Goal: Task Accomplishment & Management: Complete application form

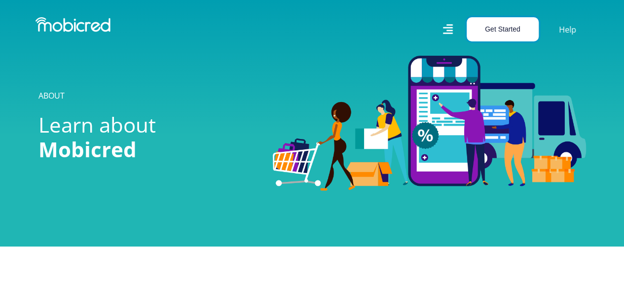
click at [507, 32] on button "Get Started" at bounding box center [503, 29] width 72 height 24
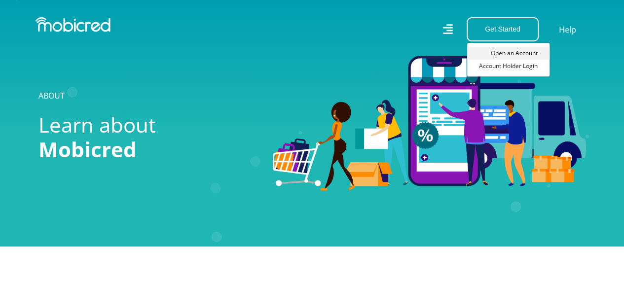
click at [516, 53] on link "Open an Account" at bounding box center [508, 53] width 82 height 13
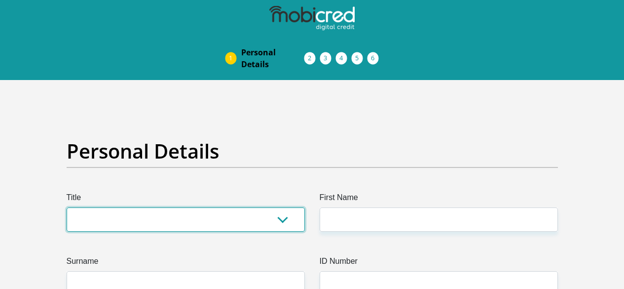
click at [134, 207] on select "Mr Ms Mrs Dr [PERSON_NAME]" at bounding box center [186, 219] width 238 height 24
select select "Mrs"
click at [67, 207] on select "Mr Ms Mrs Dr [PERSON_NAME]" at bounding box center [186, 219] width 238 height 24
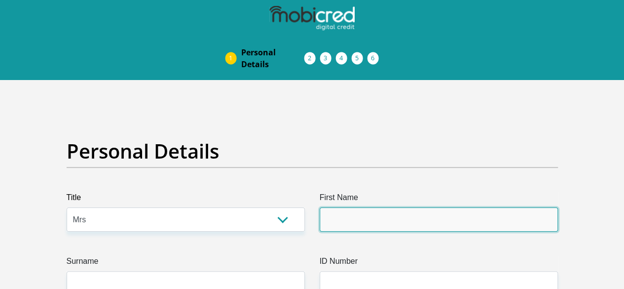
click at [380, 207] on input "First Name" at bounding box center [439, 219] width 238 height 24
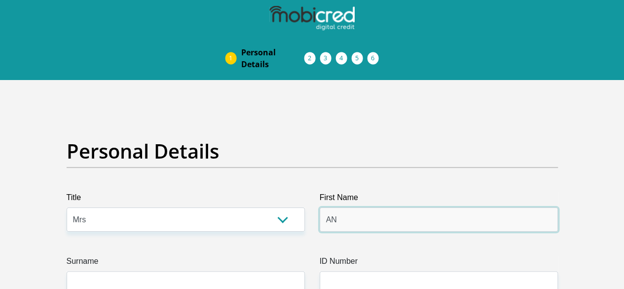
type input "A"
type input "Angelique"
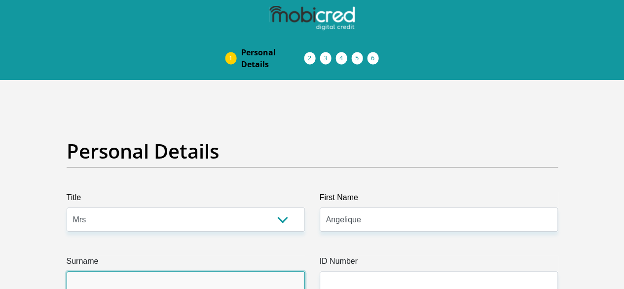
click at [156, 271] on input "Surname" at bounding box center [186, 283] width 238 height 24
type input "Esilva"
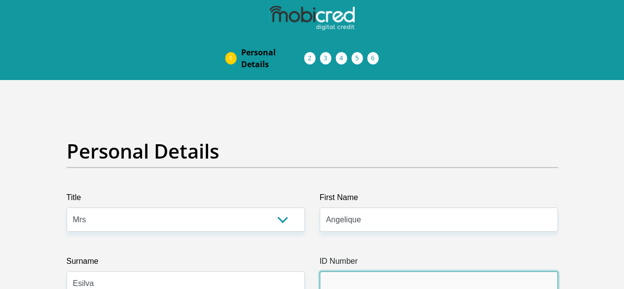
click at [376, 271] on input "ID Number" at bounding box center [439, 283] width 238 height 24
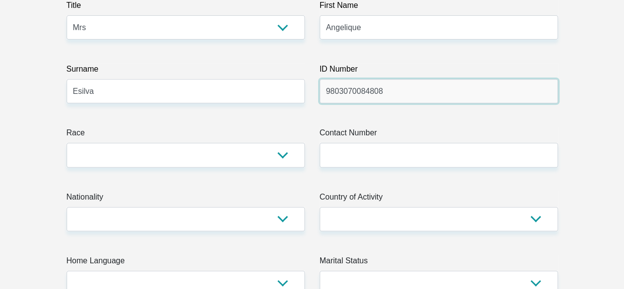
scroll to position [197, 0]
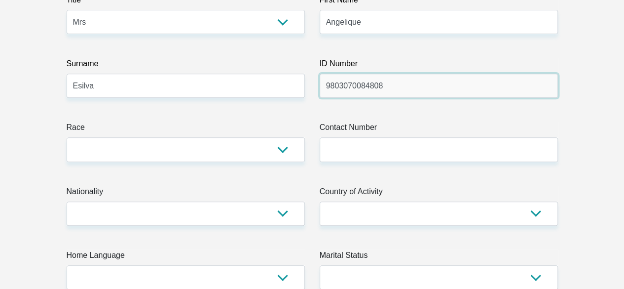
type input "9803070084808"
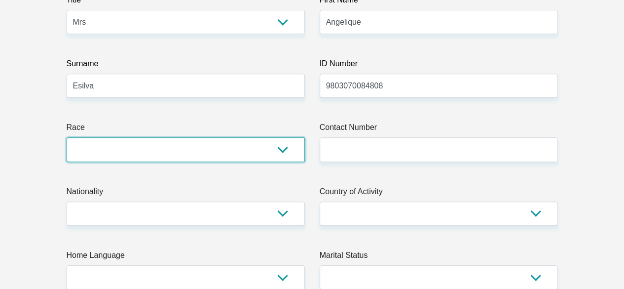
click at [132, 137] on select "Black Coloured Indian White Other" at bounding box center [186, 149] width 238 height 24
select select "4"
click at [67, 137] on select "Black Coloured Indian White Other" at bounding box center [186, 149] width 238 height 24
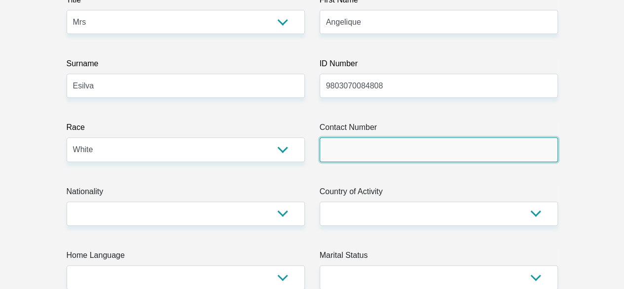
click at [358, 137] on input "Contact Number" at bounding box center [439, 149] width 238 height 24
type input "0798881523"
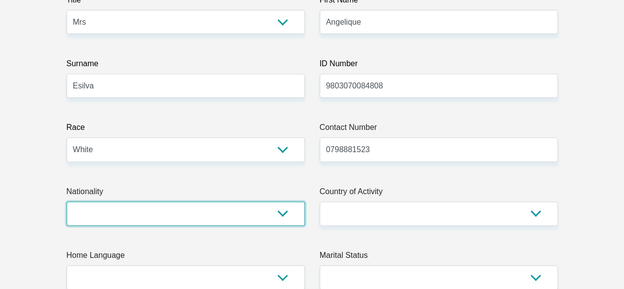
select select "ZAF"
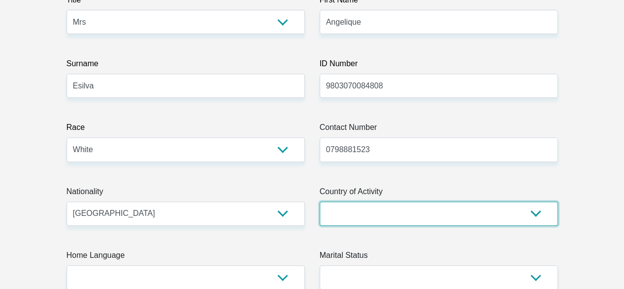
select select "ZAF"
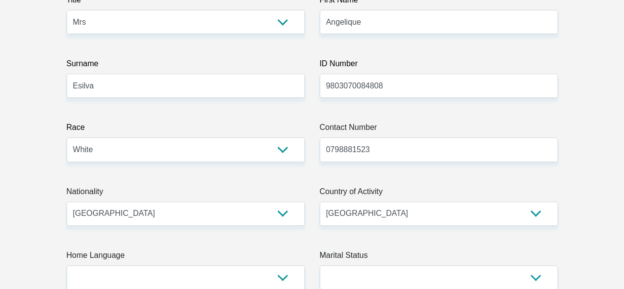
type input "33 Fricker Road"
type input "Sandton"
type input "2196"
click at [188, 201] on select "South Africa Afghanistan Aland Islands Albania Algeria America Samoa American V…" at bounding box center [186, 213] width 238 height 24
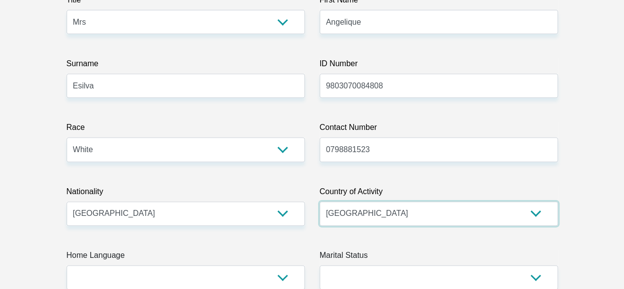
click at [389, 201] on select "South Africa Afghanistan Aland Islands Albania Algeria America Samoa American V…" at bounding box center [439, 213] width 238 height 24
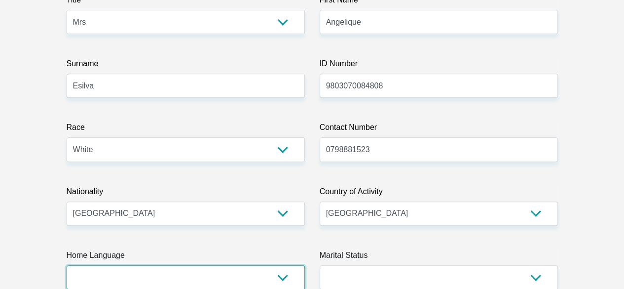
click at [169, 265] on select "Afrikaans English Sepedi South Ndebele Southern Sotho Swati Tsonga Tswana Venda…" at bounding box center [186, 277] width 238 height 24
select select "eng"
click at [67, 265] on select "Afrikaans English Sepedi South Ndebele Southern Sotho Swati Tsonga Tswana Venda…" at bounding box center [186, 277] width 238 height 24
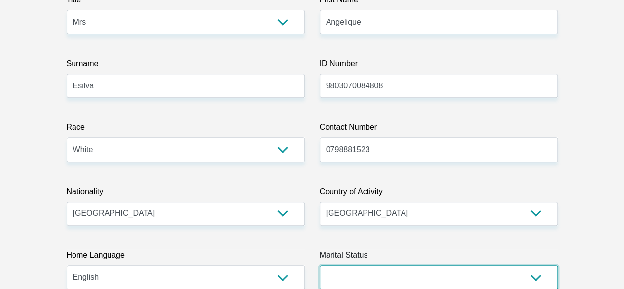
click at [347, 265] on select "Married ANC Single Divorced Widowed Married COP or Customary Law" at bounding box center [439, 277] width 238 height 24
click at [320, 265] on select "Married ANC Single Divorced Widowed Married COP or Customary Law" at bounding box center [439, 277] width 238 height 24
click at [385, 265] on select "Married ANC Single Divorced Widowed Married COP or Customary Law" at bounding box center [439, 277] width 238 height 24
select select "5"
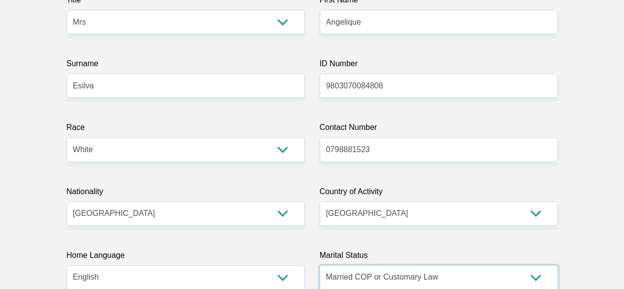
click at [320, 265] on select "Married ANC Single Divorced Widowed Married COP or Customary Law" at bounding box center [439, 277] width 238 height 24
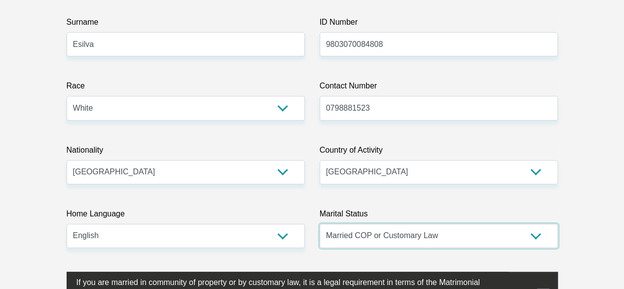
scroll to position [296, 0]
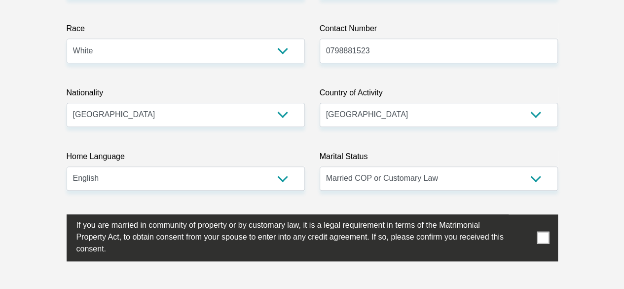
click at [546, 231] on span at bounding box center [543, 237] width 12 height 12
click at [57, 217] on input "checkbox" at bounding box center [57, 217] width 0 height 0
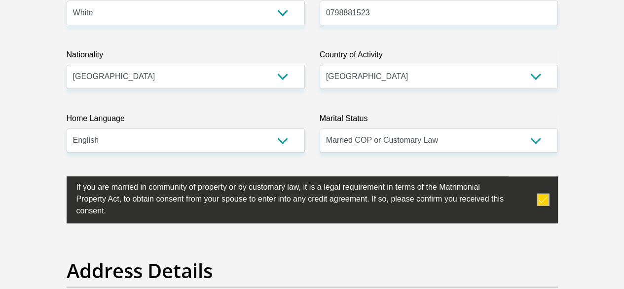
scroll to position [444, 0]
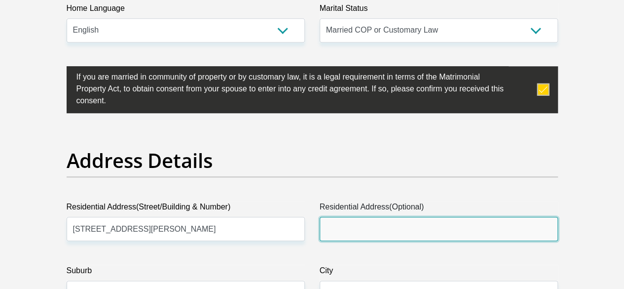
click at [378, 217] on input "Residential Address(Optional)" at bounding box center [439, 229] width 238 height 24
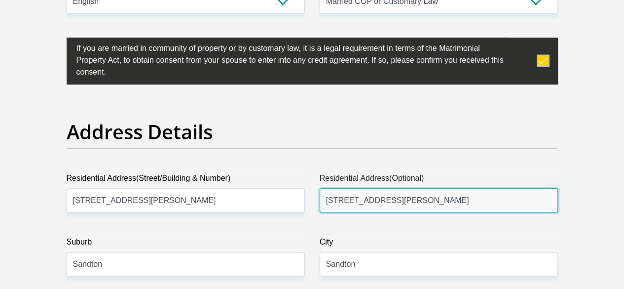
scroll to position [592, 0]
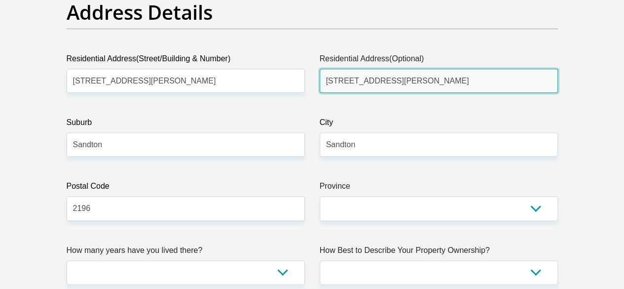
type input "52 Smith Avenue, Edenglen, Edenvale"
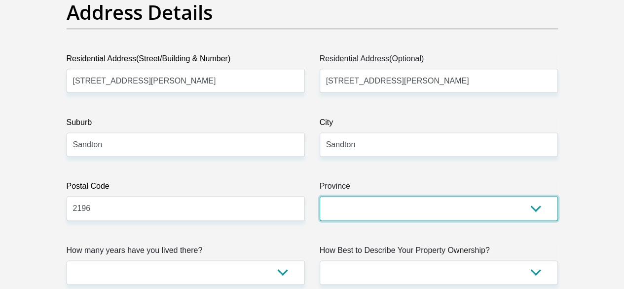
click at [387, 196] on select "Eastern Cape Free State Gauteng KwaZulu-Natal Limpopo Mpumalanga Northern Cape …" at bounding box center [439, 208] width 238 height 24
select select "Gauteng"
click at [320, 196] on select "Eastern Cape Free State Gauteng KwaZulu-Natal Limpopo Mpumalanga Northern Cape …" at bounding box center [439, 208] width 238 height 24
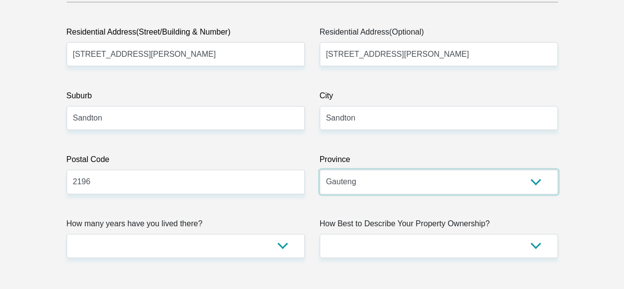
scroll to position [642, 0]
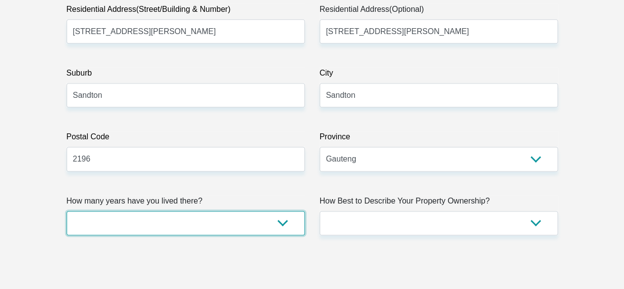
click at [192, 211] on select "less than 1 year 1-3 years 3-5 years 5+ years" at bounding box center [186, 223] width 238 height 24
select select "0"
click at [67, 211] on select "less than 1 year 1-3 years 3-5 years 5+ years" at bounding box center [186, 223] width 238 height 24
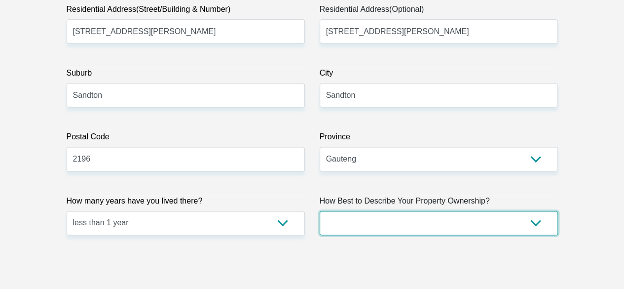
click at [394, 211] on select "Owned Rented Family Owned Company Dwelling" at bounding box center [439, 223] width 238 height 24
select select "Owned"
click at [320, 211] on select "Owned Rented Family Owned Company Dwelling" at bounding box center [439, 223] width 238 height 24
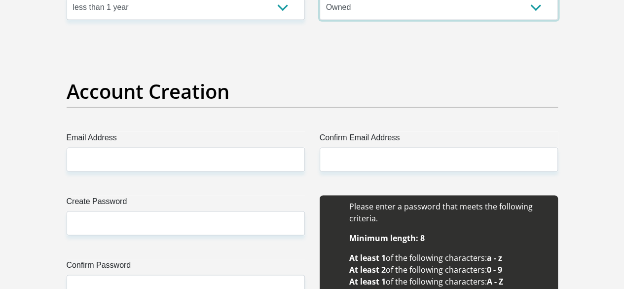
scroll to position [888, 0]
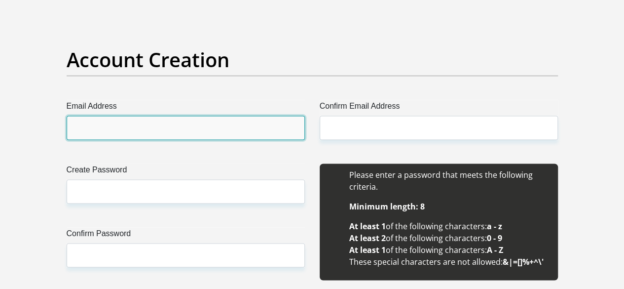
click at [159, 115] on input "Email Address" at bounding box center [186, 127] width 238 height 24
type input "Angeliqueteixeira7@gmail.com"
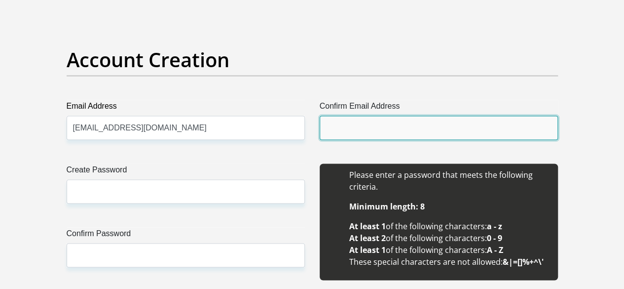
click at [366, 115] on input "Confirm Email Address" at bounding box center [439, 127] width 238 height 24
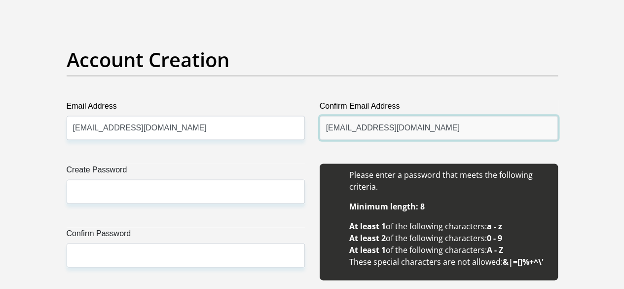
type input "Angeliqueteixeira7@gmail.com"
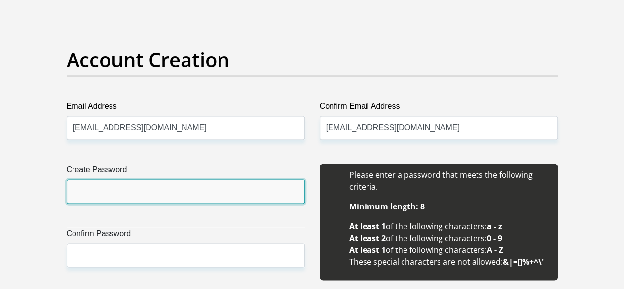
click at [164, 179] on input "Create Password" at bounding box center [186, 191] width 238 height 24
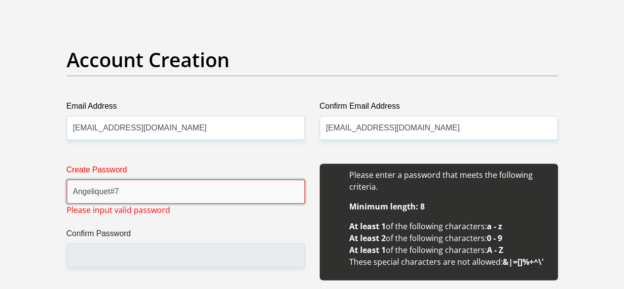
drag, startPoint x: 124, startPoint y: 154, endPoint x: 71, endPoint y: 155, distance: 53.3
click at [71, 179] on input "Angeliquet#7" at bounding box center [186, 191] width 238 height 24
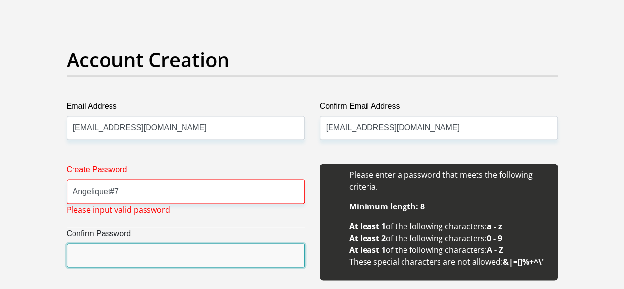
click at [120, 243] on input "Confirm Password" at bounding box center [186, 255] width 238 height 24
click at [122, 243] on input "Confirm Password" at bounding box center [186, 255] width 238 height 24
click at [127, 243] on input "Confirm Password" at bounding box center [186, 255] width 238 height 24
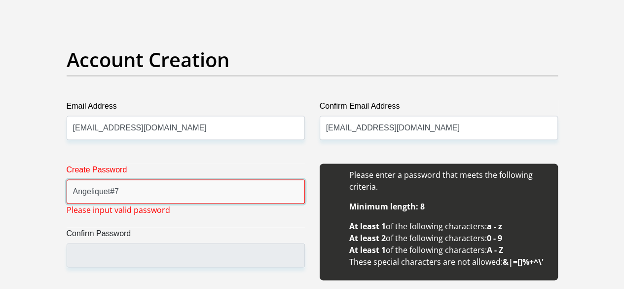
click at [117, 179] on input "Angeliquet#7" at bounding box center [186, 191] width 238 height 24
click at [115, 179] on input "Angeliquet#7" at bounding box center [186, 191] width 238 height 24
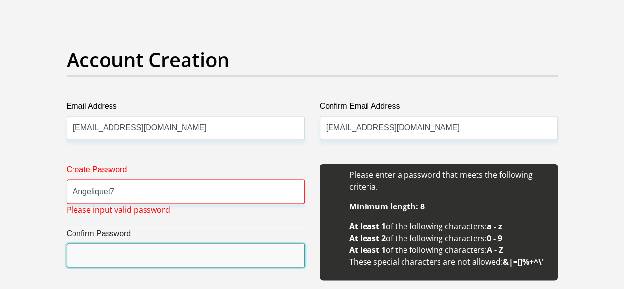
click at [115, 243] on input "Confirm Password" at bounding box center [186, 255] width 238 height 24
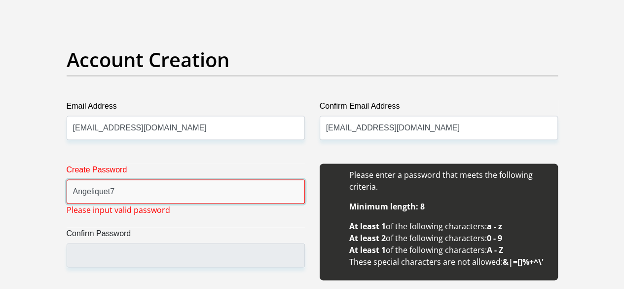
click at [128, 179] on input "Angeliquet7" at bounding box center [186, 191] width 238 height 24
click at [135, 179] on input "Angeliquet7" at bounding box center [186, 191] width 238 height 24
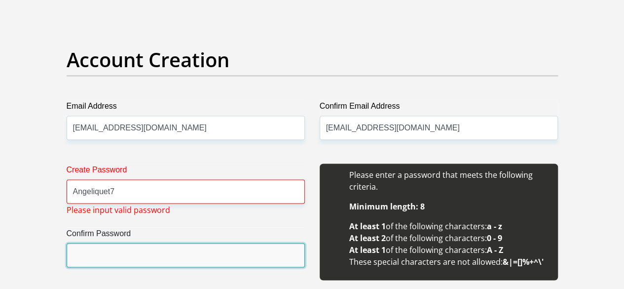
click at [116, 243] on input "Confirm Password" at bounding box center [186, 255] width 238 height 24
click at [117, 243] on input "Confirm Password" at bounding box center [186, 255] width 238 height 24
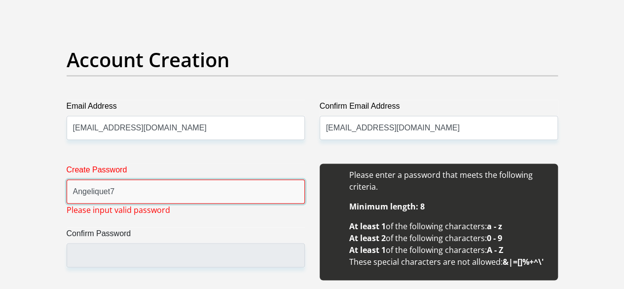
drag, startPoint x: 123, startPoint y: 157, endPoint x: 66, endPoint y: 152, distance: 57.9
click at [66, 163] on div "Create Password Angeliquet7 Please input valid password Confirm Password" at bounding box center [185, 226] width 253 height 127
type input "b"
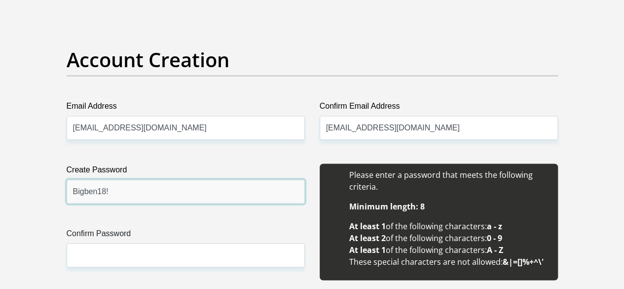
type input "Bigben18!"
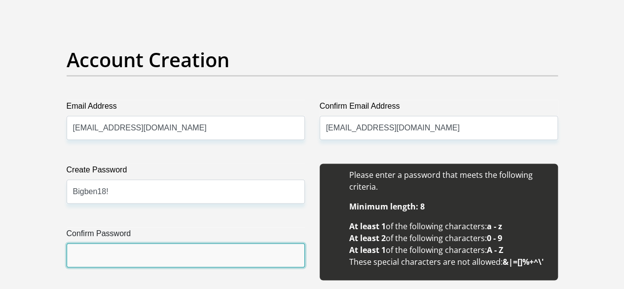
click at [100, 243] on input "Confirm Password" at bounding box center [186, 255] width 238 height 24
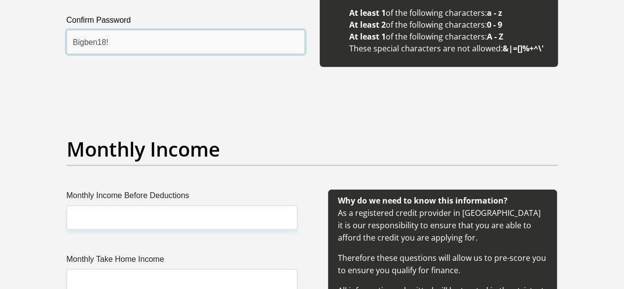
scroll to position [1135, 0]
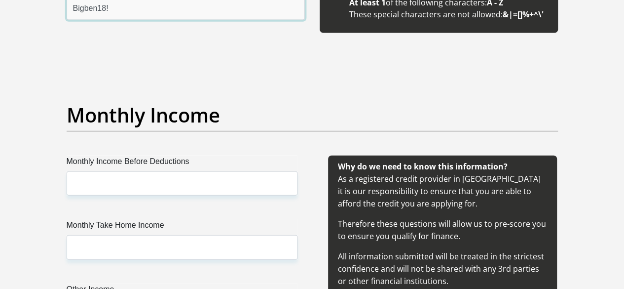
type input "Bigben18!"
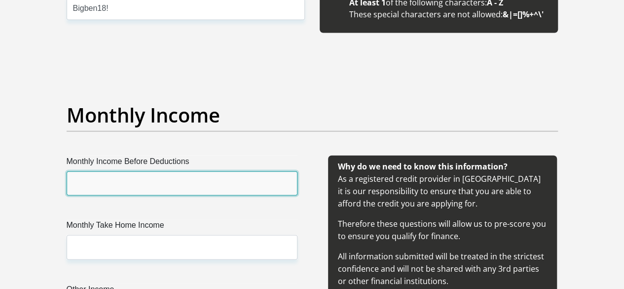
click at [155, 171] on input "Monthly Income Before Deductions" at bounding box center [182, 183] width 231 height 24
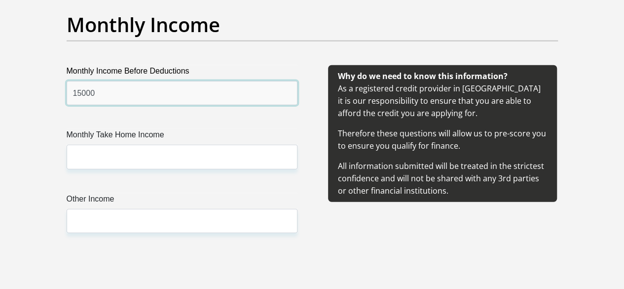
scroll to position [1234, 0]
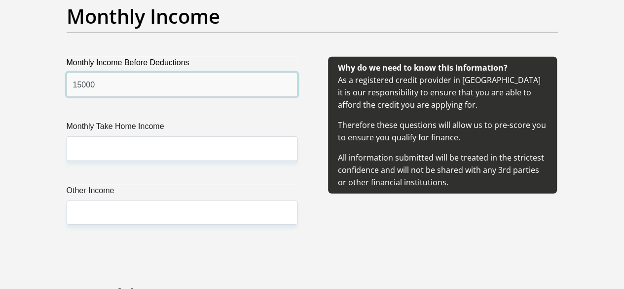
type input "15000"
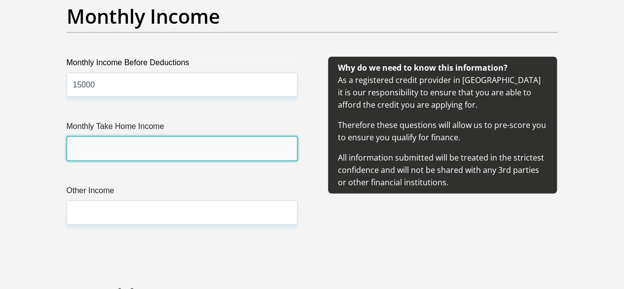
click at [138, 136] on input "Monthly Take Home Income" at bounding box center [182, 148] width 231 height 24
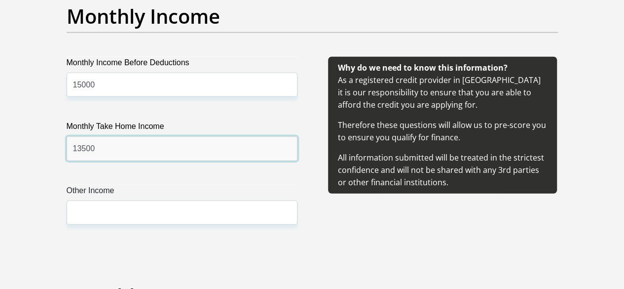
type input "13500"
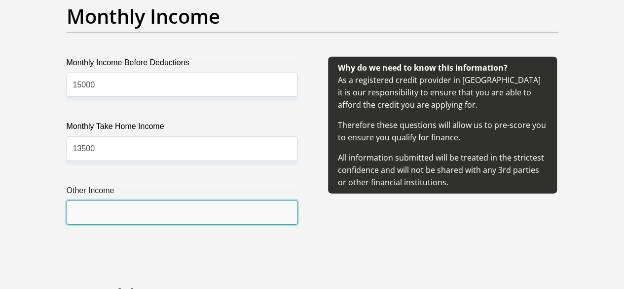
click at [132, 200] on input "Other Income" at bounding box center [182, 212] width 231 height 24
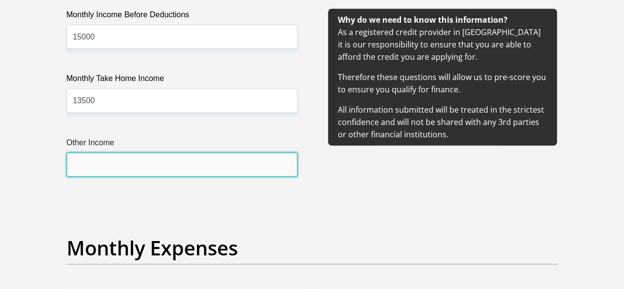
scroll to position [1382, 0]
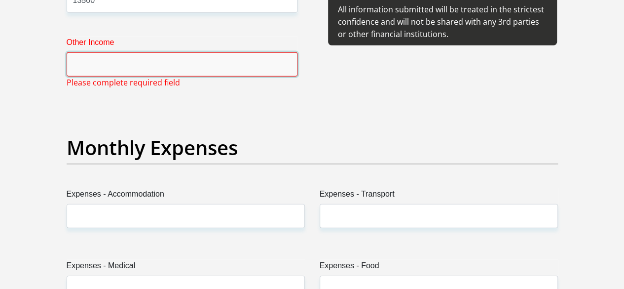
click at [89, 52] on input "Other Income" at bounding box center [182, 64] width 231 height 24
click at [97, 52] on input "Other Income" at bounding box center [182, 64] width 231 height 24
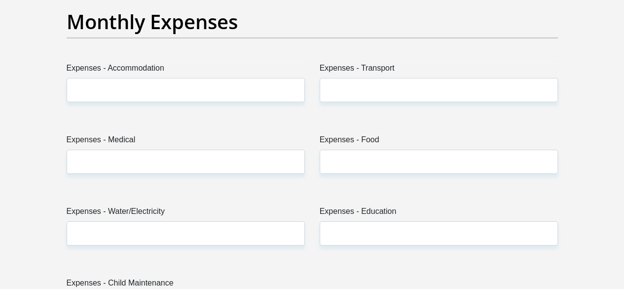
scroll to position [1530, 0]
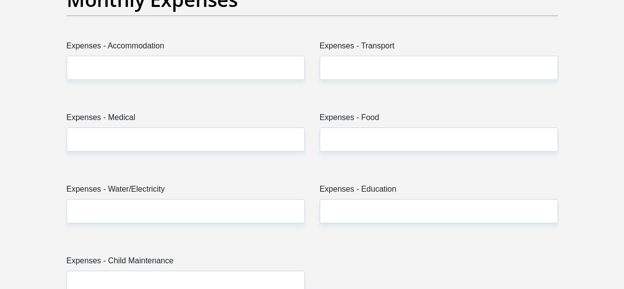
type input "0"
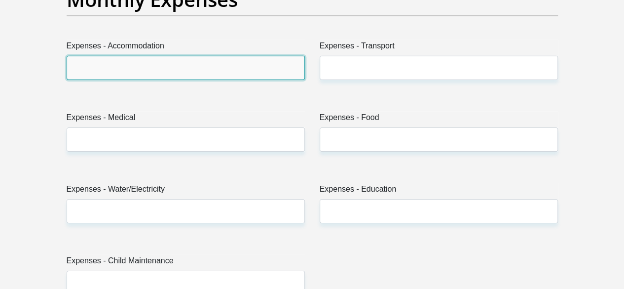
click at [113, 56] on input "Expenses - Accommodation" at bounding box center [186, 68] width 238 height 24
type input "0"
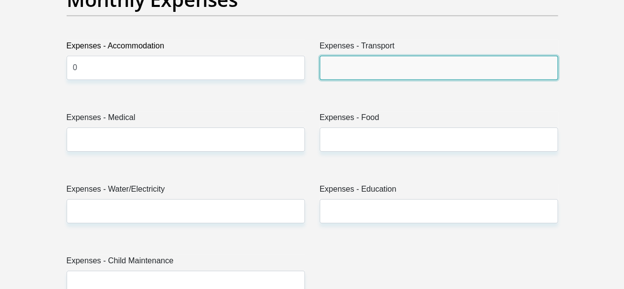
click at [360, 56] on input "Expenses - Transport" at bounding box center [439, 68] width 238 height 24
type input "0"
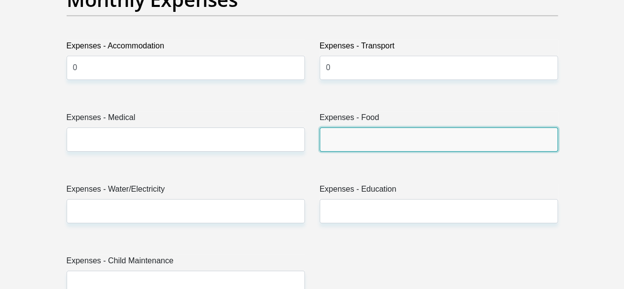
click at [370, 127] on input "Expenses - Food" at bounding box center [439, 139] width 238 height 24
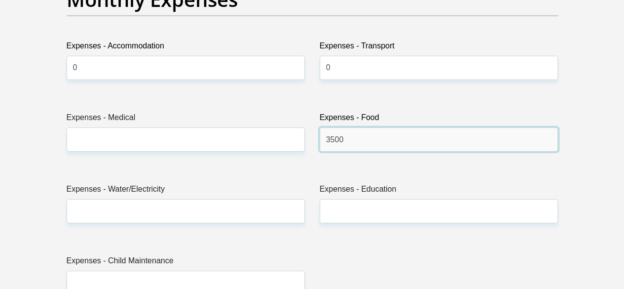
type input "3500"
drag, startPoint x: 210, startPoint y: 186, endPoint x: 211, endPoint y: 181, distance: 5.0
click at [210, 185] on div "Expenses - Water/Electricity" at bounding box center [185, 207] width 253 height 48
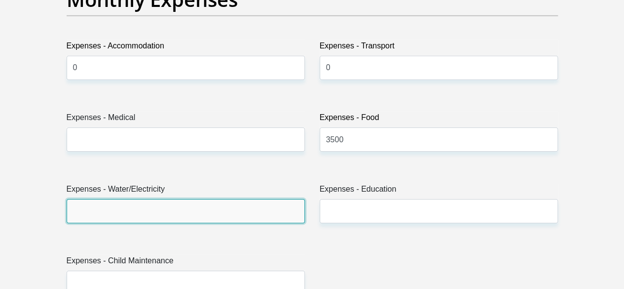
click at [211, 199] on input "Expenses - Water/Electricity" at bounding box center [186, 211] width 238 height 24
type input "0"
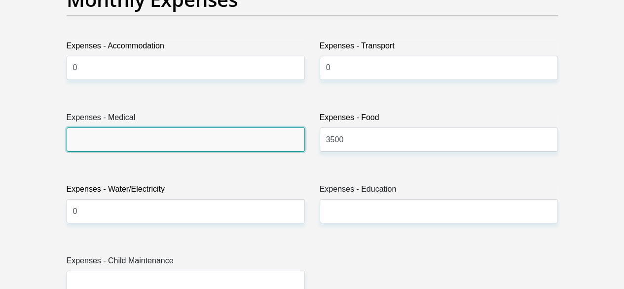
click at [158, 127] on input "Expenses - Medical" at bounding box center [186, 139] width 238 height 24
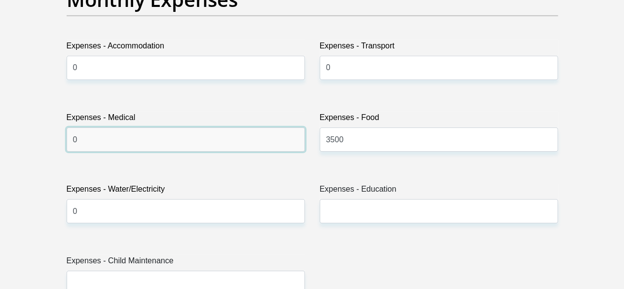
type input "0"
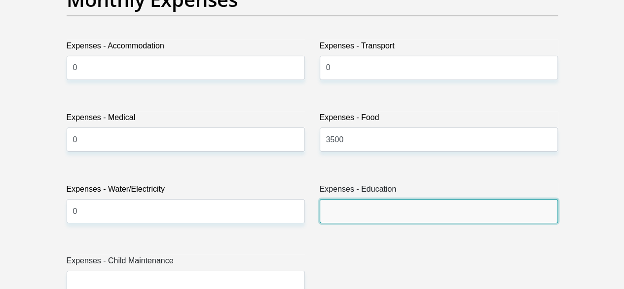
click at [362, 199] on input "Expenses - Education" at bounding box center [439, 211] width 238 height 24
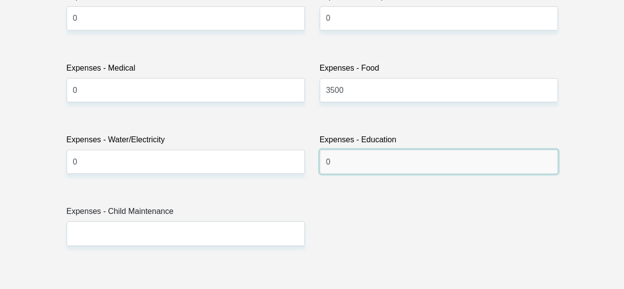
type input "0"
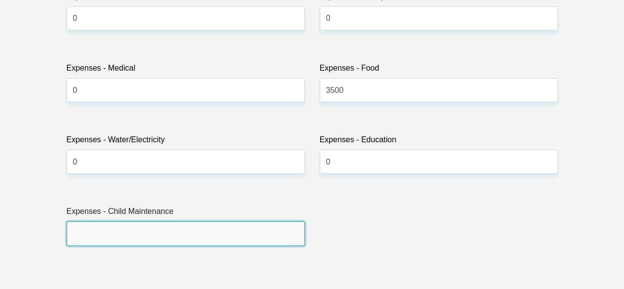
click at [170, 221] on input "Expenses - Child Maintenance" at bounding box center [186, 233] width 238 height 24
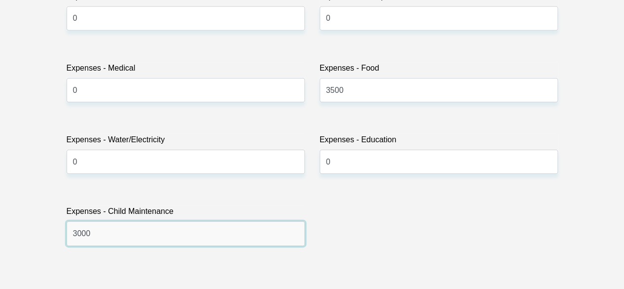
type input "3000"
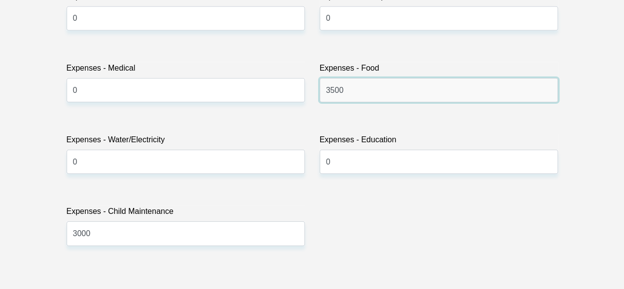
click at [332, 78] on input "3500" at bounding box center [439, 90] width 238 height 24
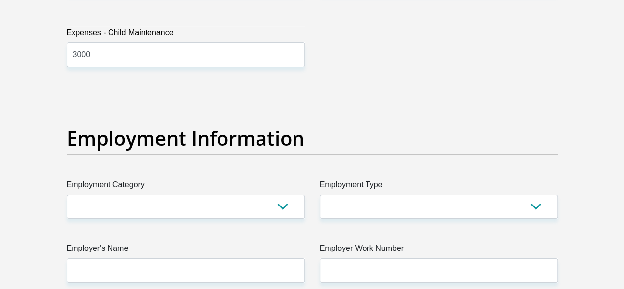
scroll to position [1776, 0]
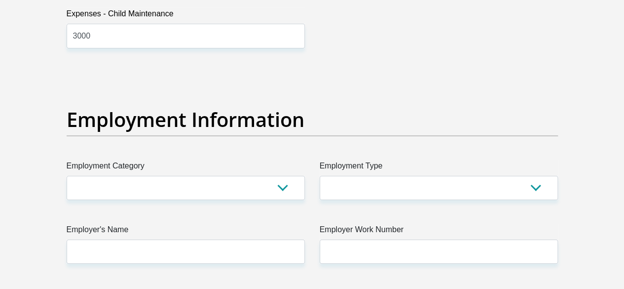
type input "2500"
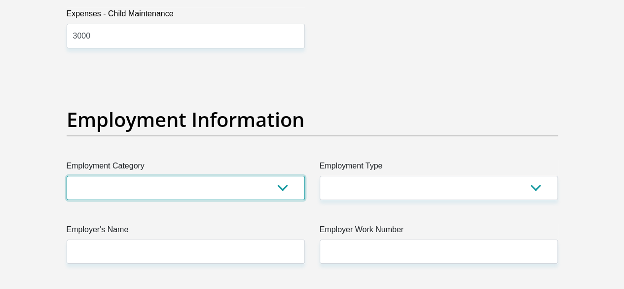
click at [189, 176] on select "AGRICULTURE ALCOHOL & TOBACCO CONSTRUCTION MATERIALS METALLURGY EQUIPMENT FOR R…" at bounding box center [186, 188] width 238 height 24
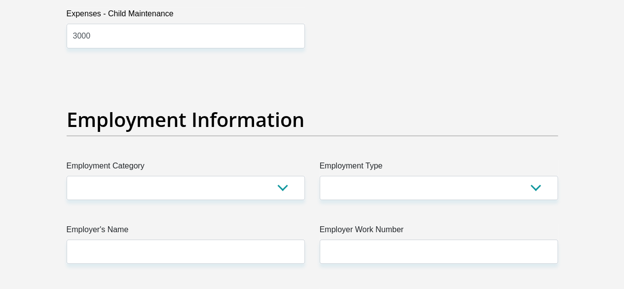
click at [449, 108] on h2 "Employment Information" at bounding box center [312, 120] width 491 height 24
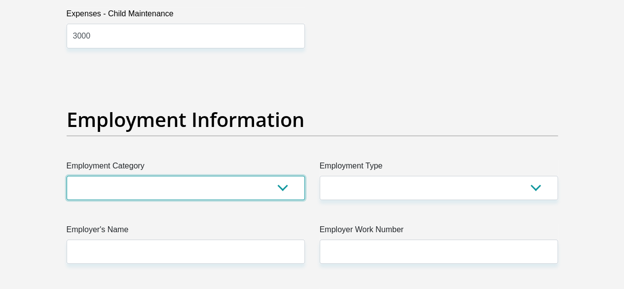
click at [281, 176] on select "AGRICULTURE ALCOHOL & TOBACCO CONSTRUCTION MATERIALS METALLURGY EQUIPMENT FOR R…" at bounding box center [186, 188] width 238 height 24
select select "8"
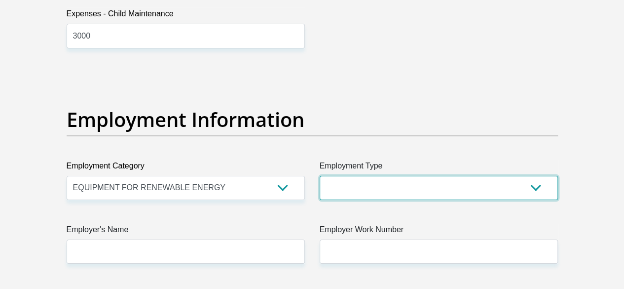
click at [369, 176] on select "College/Lecturer Craft Seller Creative Driver Executive Farmer Forces - Non Com…" at bounding box center [439, 188] width 238 height 24
select select "College/Lecturer"
click at [320, 176] on select "College/Lecturer Craft Seller Creative Driver Executive Farmer Forces - Non Com…" at bounding box center [439, 188] width 238 height 24
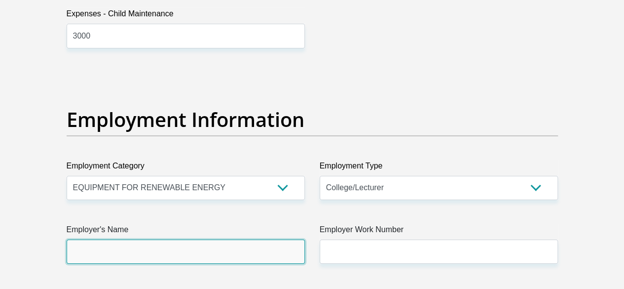
click at [177, 239] on input "Employer's Name" at bounding box center [186, 251] width 238 height 24
type input "Ricardo"
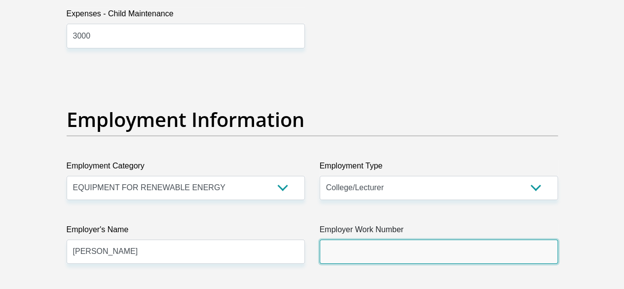
click at [392, 239] on input "Employer Work Number" at bounding box center [439, 251] width 238 height 24
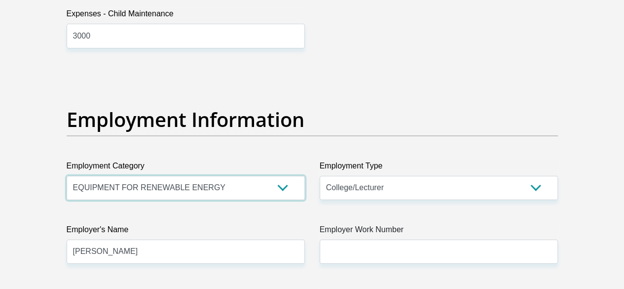
click at [244, 176] on select "AGRICULTURE ALCOHOL & TOBACCO CONSTRUCTION MATERIALS METALLURGY EQUIPMENT FOR R…" at bounding box center [186, 188] width 238 height 24
